Goal: Browse casually

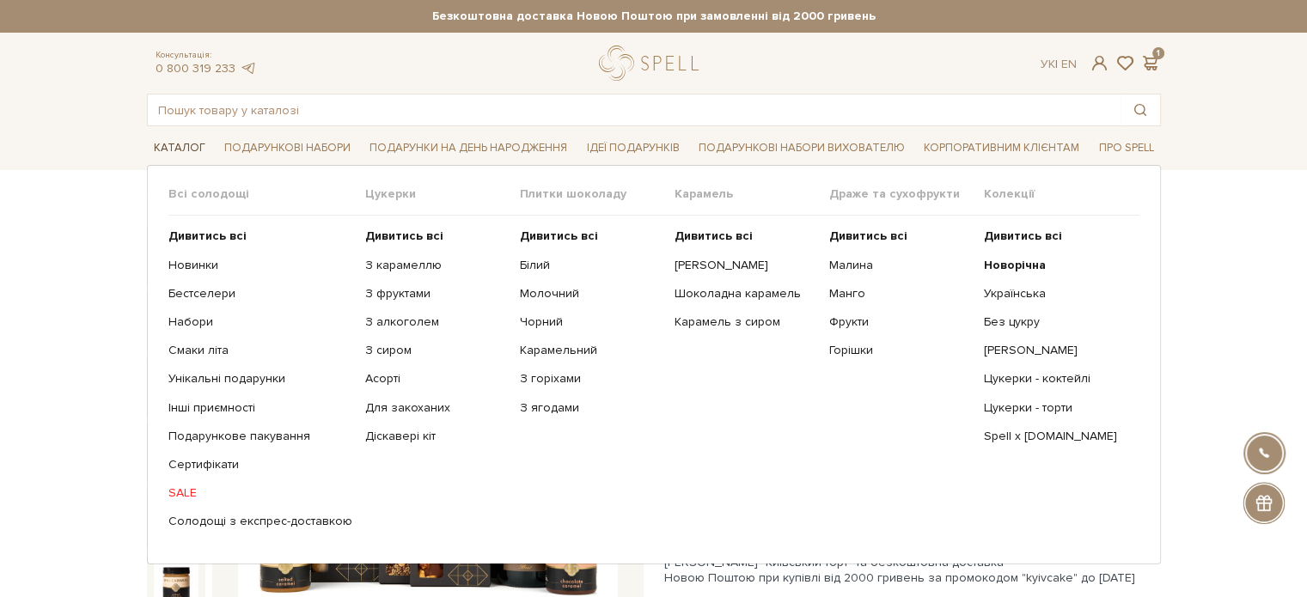
click at [175, 141] on link "Каталог" at bounding box center [179, 148] width 65 height 27
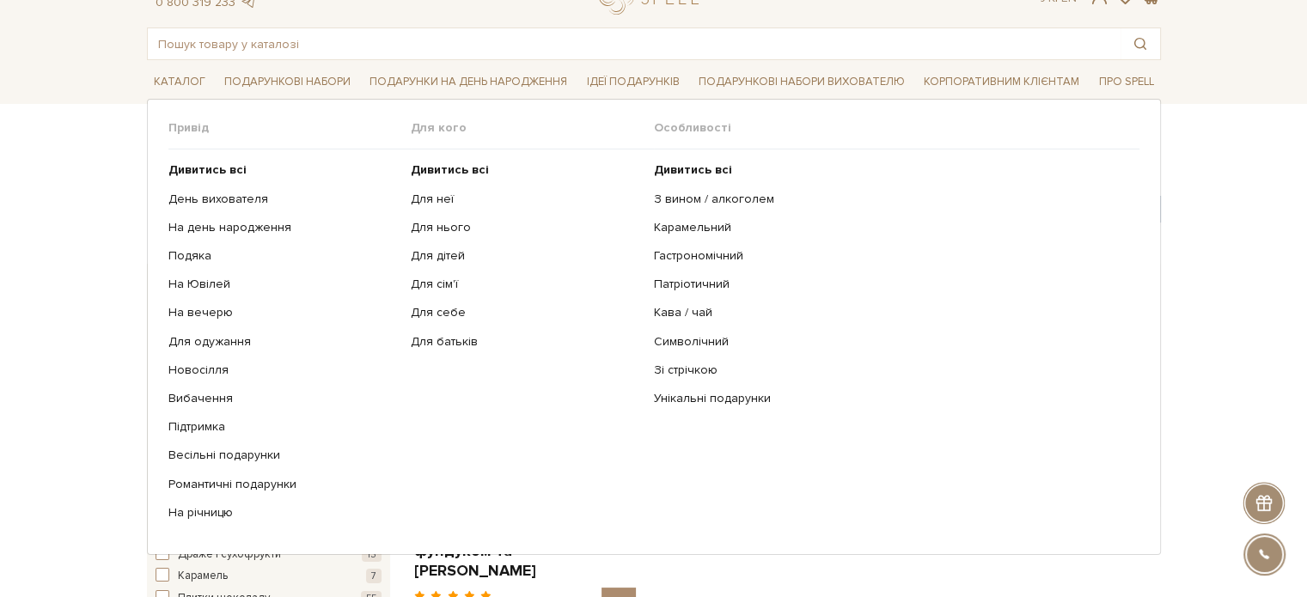
scroll to position [172, 0]
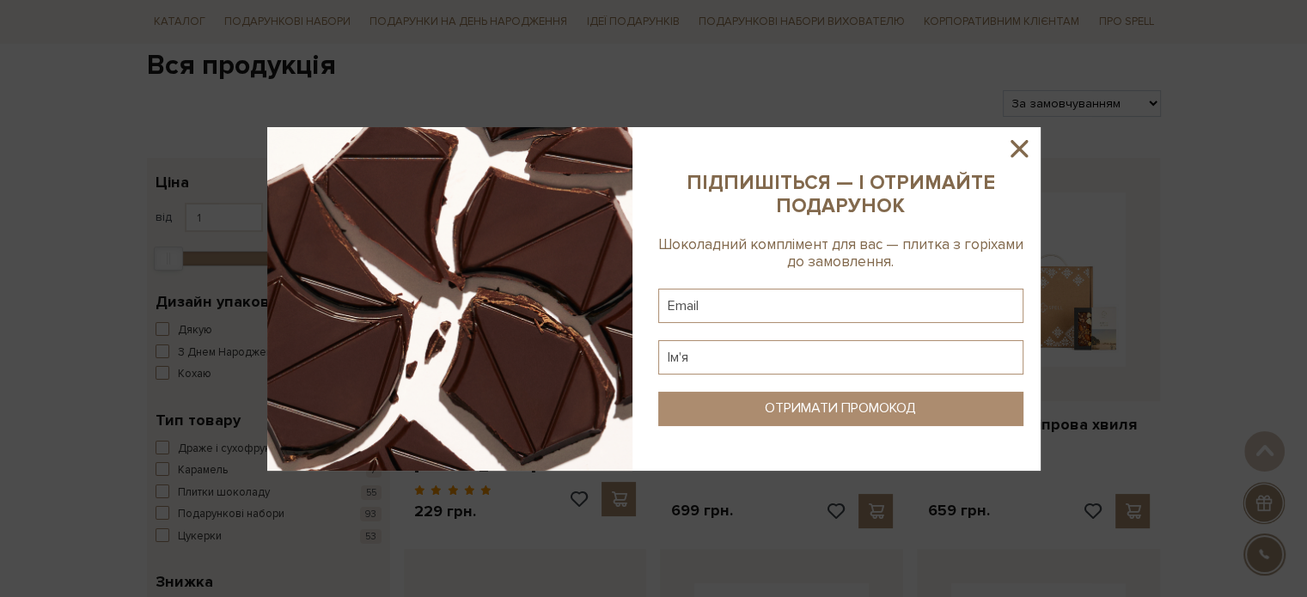
click at [1030, 150] on icon at bounding box center [1019, 148] width 29 height 29
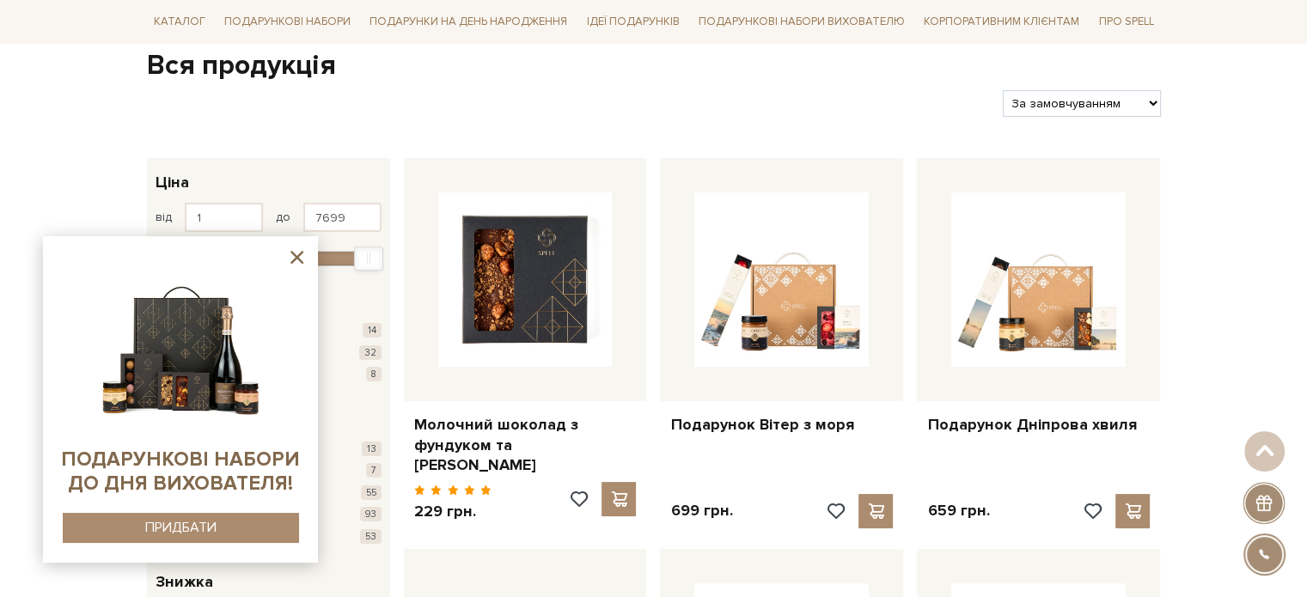
click at [294, 260] on icon at bounding box center [296, 257] width 13 height 13
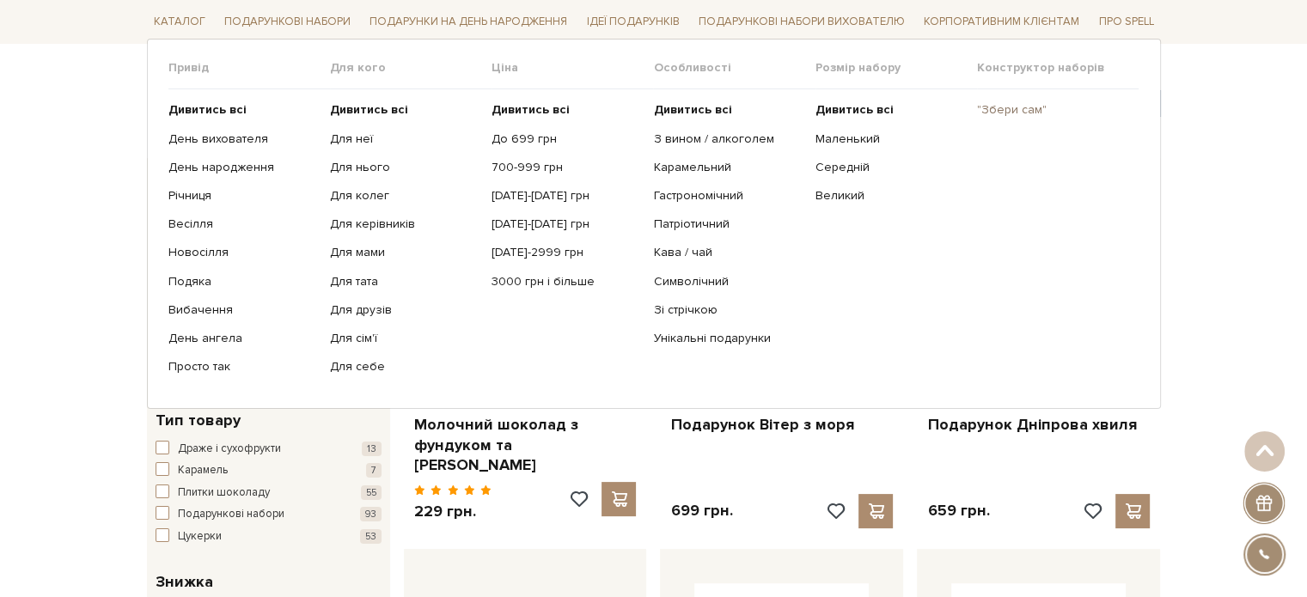
click at [1020, 115] on link ""Збери сам"" at bounding box center [1051, 109] width 149 height 15
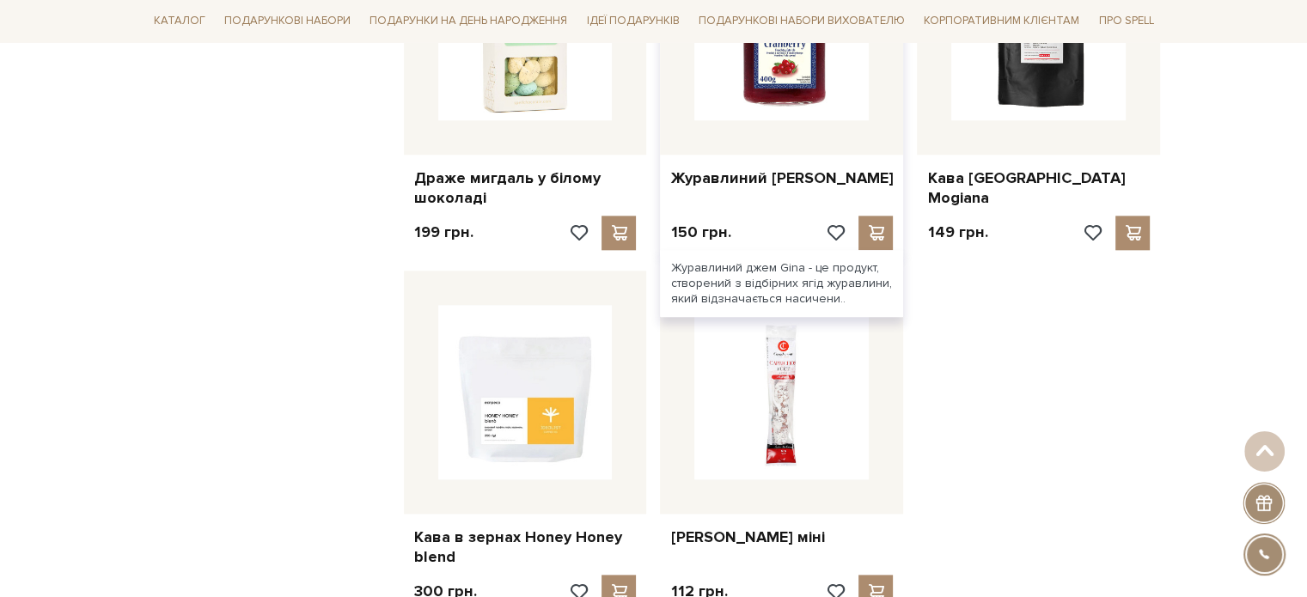
scroll to position [1977, 0]
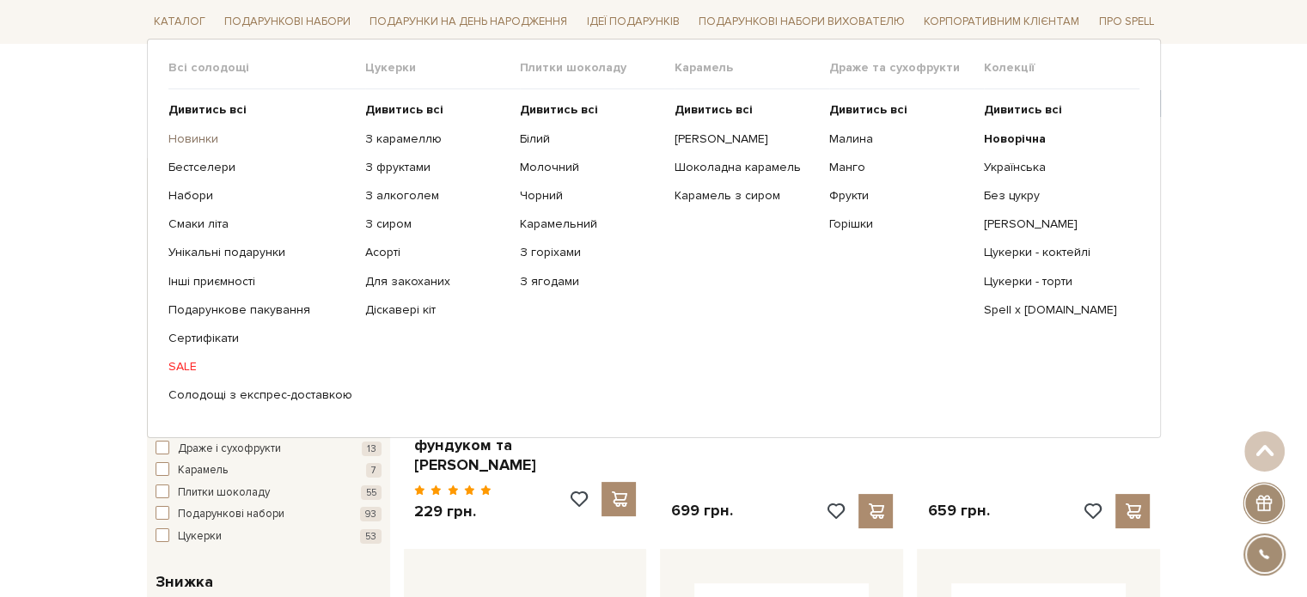
click at [183, 141] on link "Новинки" at bounding box center [260, 138] width 184 height 15
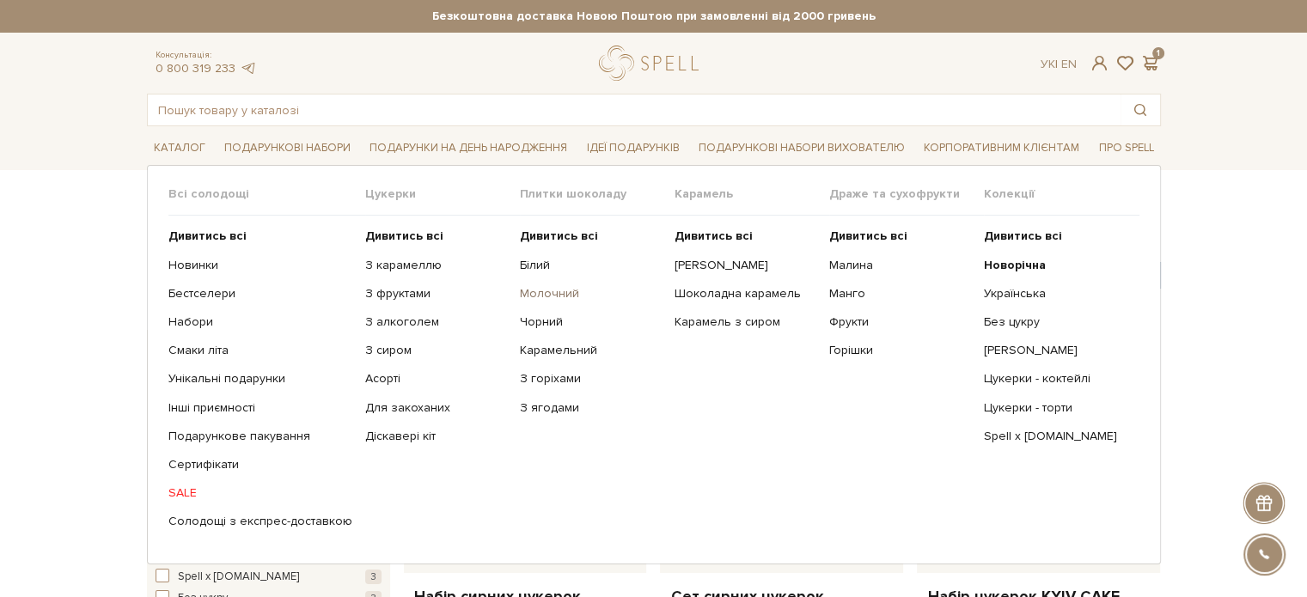
click at [547, 296] on link "Молочний" at bounding box center [591, 293] width 142 height 15
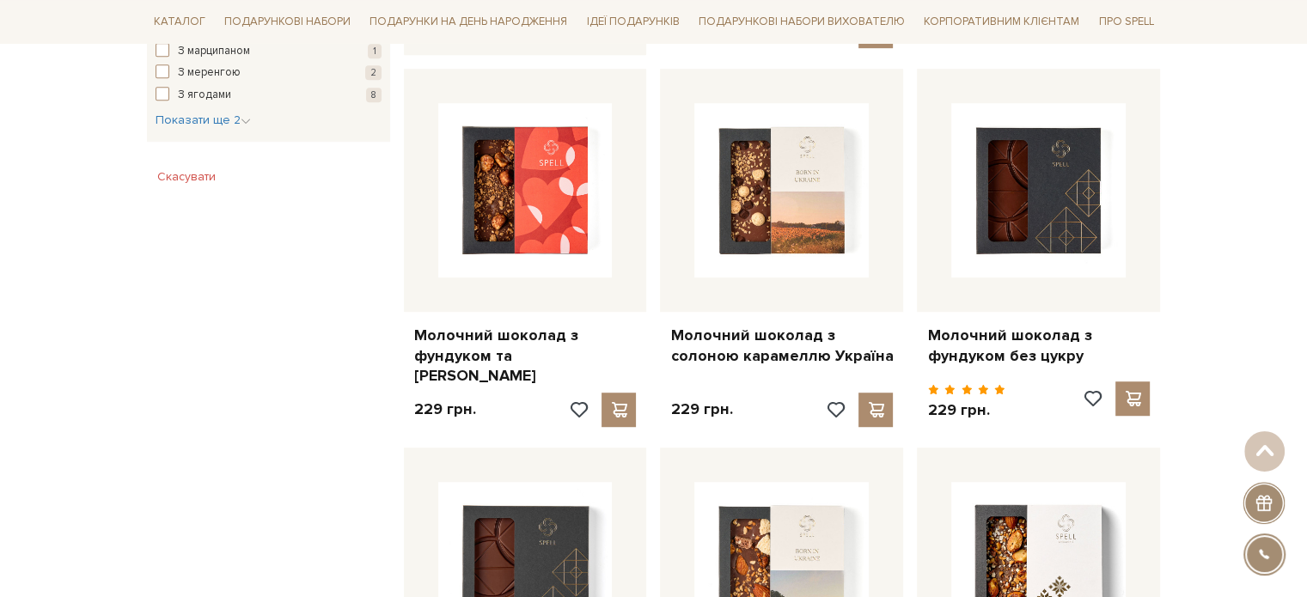
scroll to position [1203, 0]
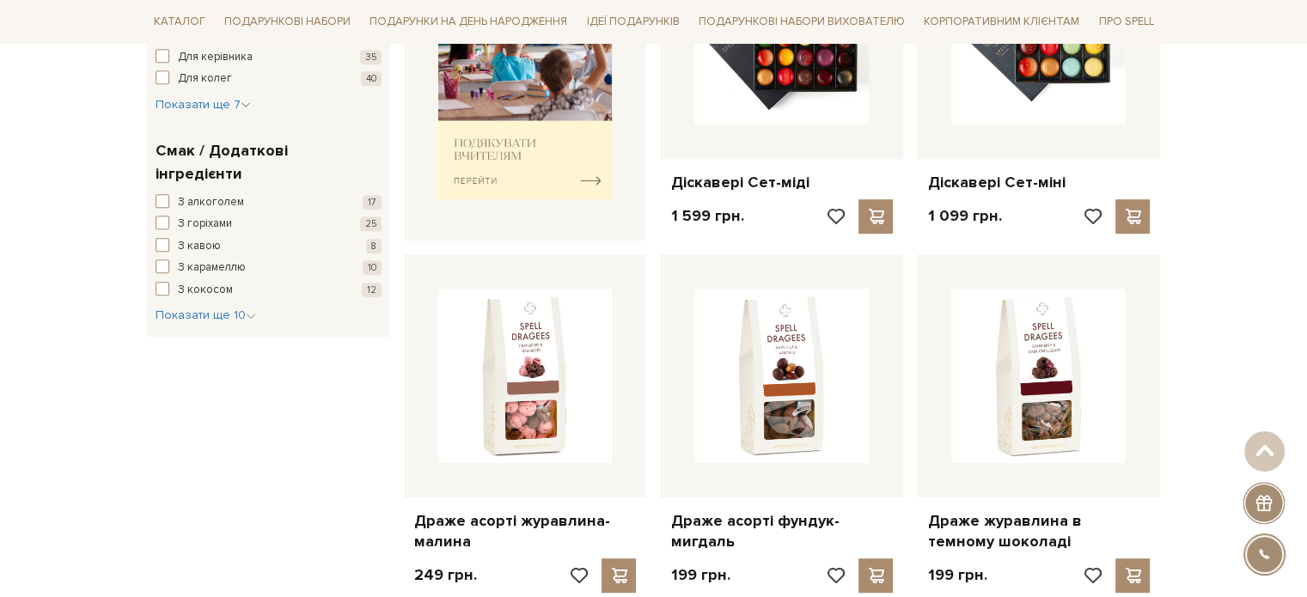
scroll to position [945, 0]
